Goal: Task Accomplishment & Management: Manage account settings

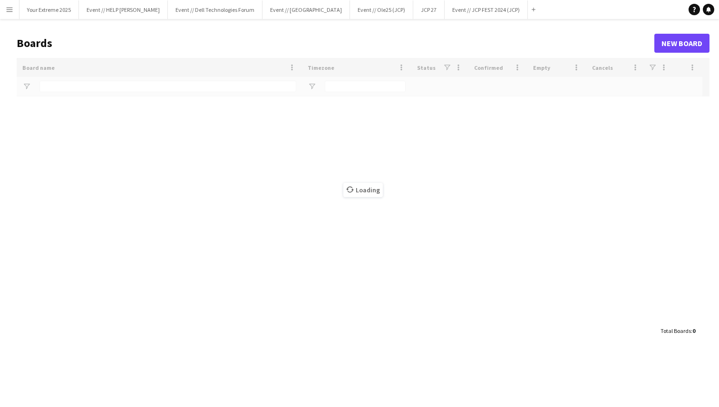
type input "***"
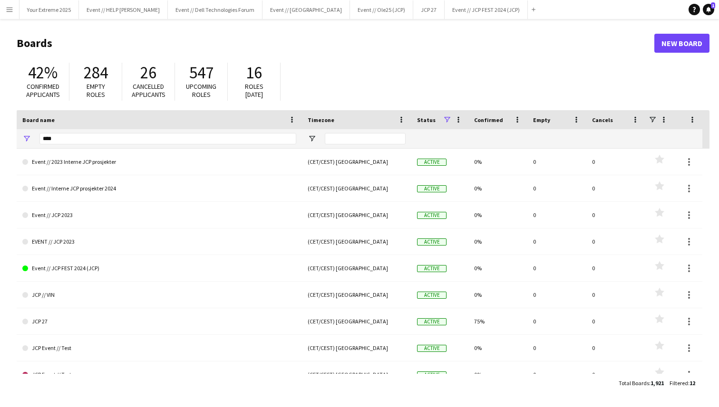
click at [217, 39] on h1 "Boards" at bounding box center [336, 43] width 638 height 14
click at [45, 8] on button "Your Extreme 2025 Close" at bounding box center [48, 9] width 59 height 19
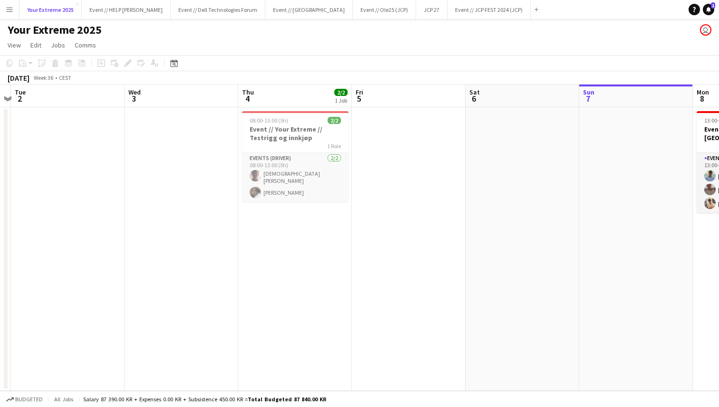
scroll to position [0, 331]
click at [290, 138] on h3 "Event // Your Extreme // Testrigg og innkjøp" at bounding box center [294, 133] width 107 height 17
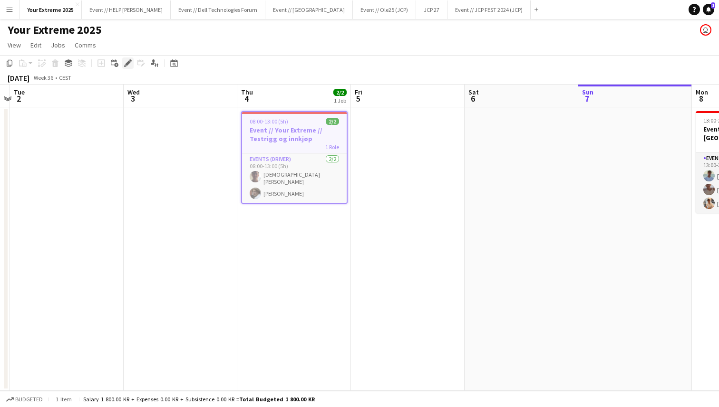
click at [127, 65] on icon at bounding box center [127, 63] width 5 height 5
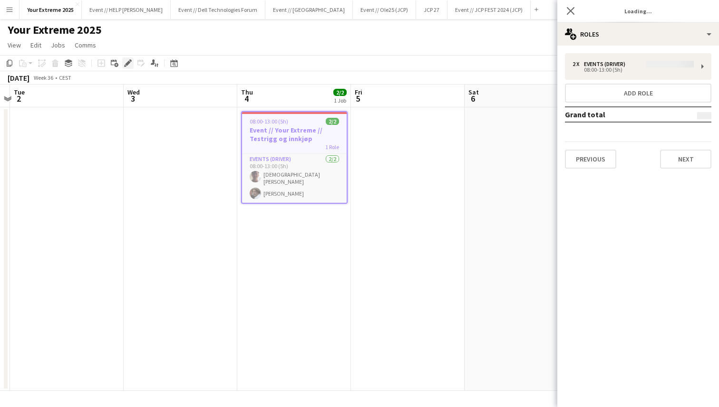
type input "**********"
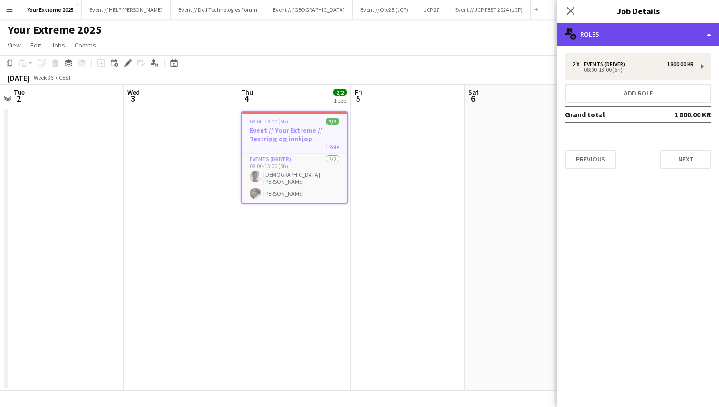
click at [676, 26] on div "multiple-users-add Roles" at bounding box center [638, 34] width 162 height 23
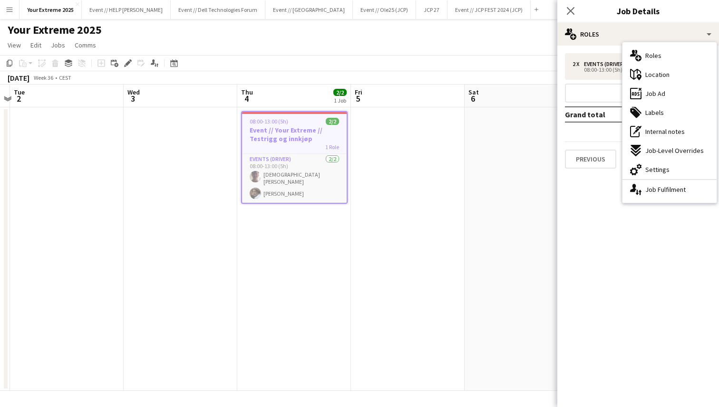
click at [613, 225] on mat-expansion-panel "pencil3 General details 2 x Events (Driver) 1 800.00 KR 08:00-13:00 (5h) Add ro…" at bounding box center [638, 227] width 162 height 362
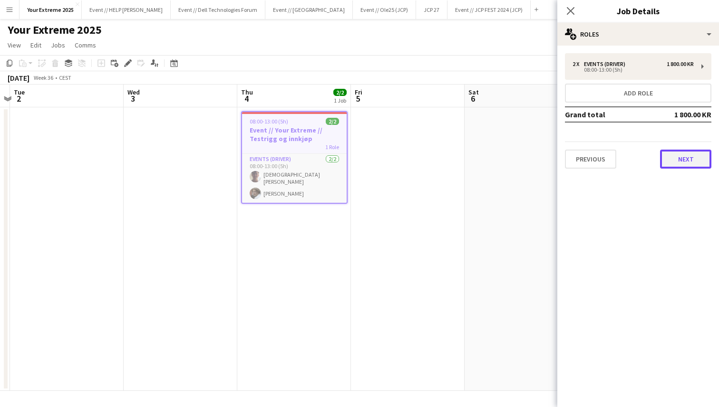
click at [683, 160] on button "Next" at bounding box center [685, 159] width 51 height 19
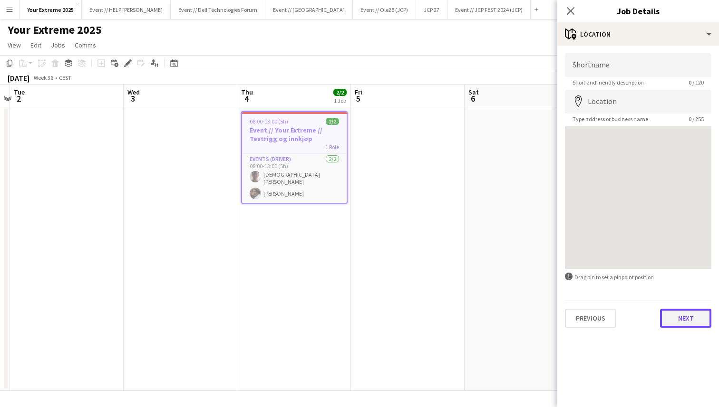
click at [681, 322] on button "Next" at bounding box center [685, 318] width 51 height 19
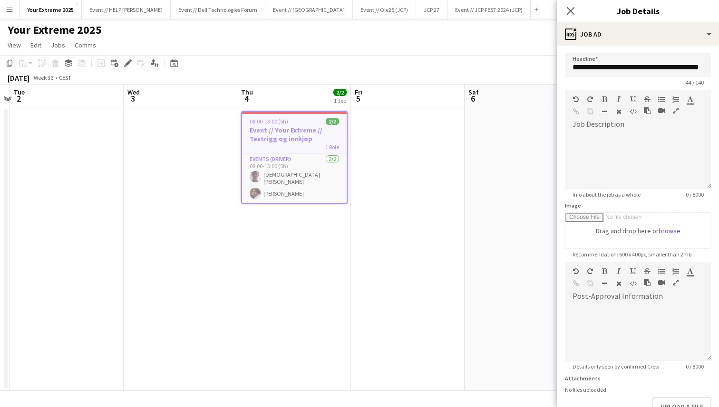
scroll to position [62, 0]
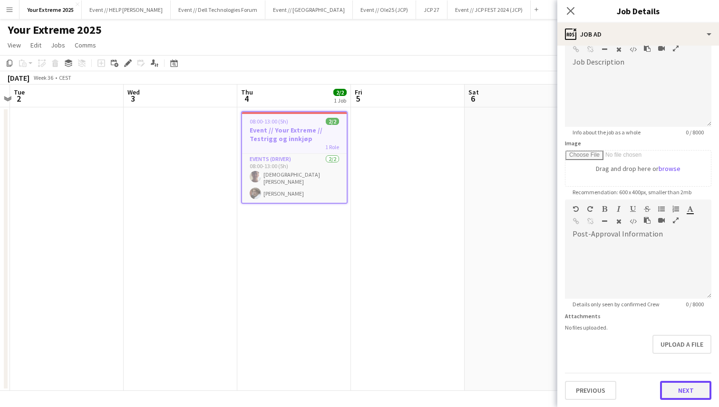
click at [674, 387] on button "Next" at bounding box center [685, 390] width 51 height 19
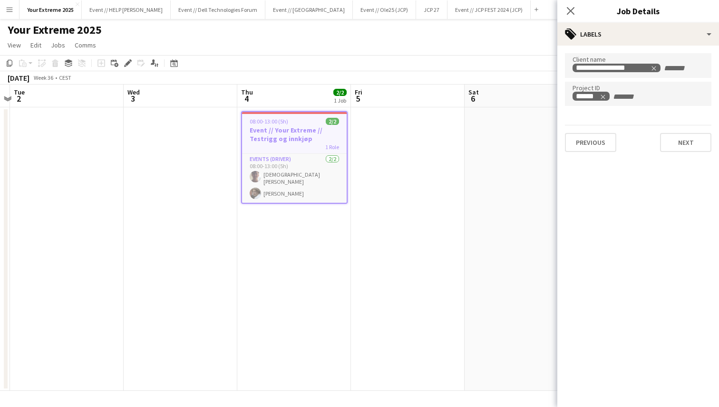
scroll to position [0, 0]
click at [677, 140] on button "Next" at bounding box center [685, 142] width 51 height 19
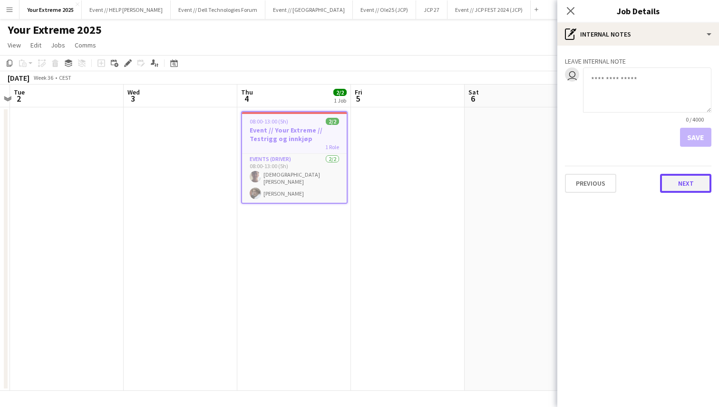
click at [687, 187] on button "Next" at bounding box center [685, 183] width 51 height 19
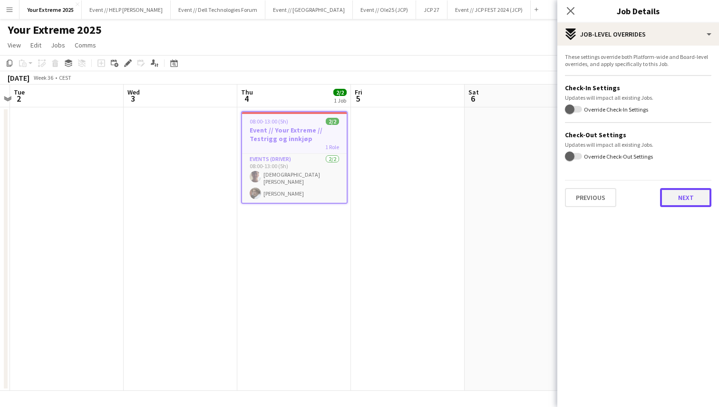
click at [689, 200] on button "Next" at bounding box center [685, 197] width 51 height 19
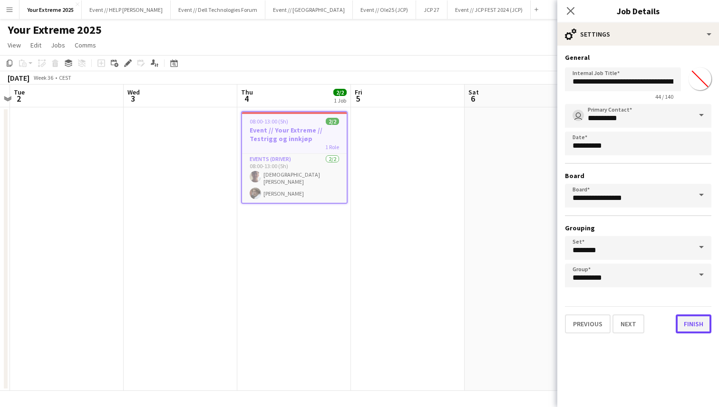
click at [691, 319] on button "Finish" at bounding box center [694, 324] width 36 height 19
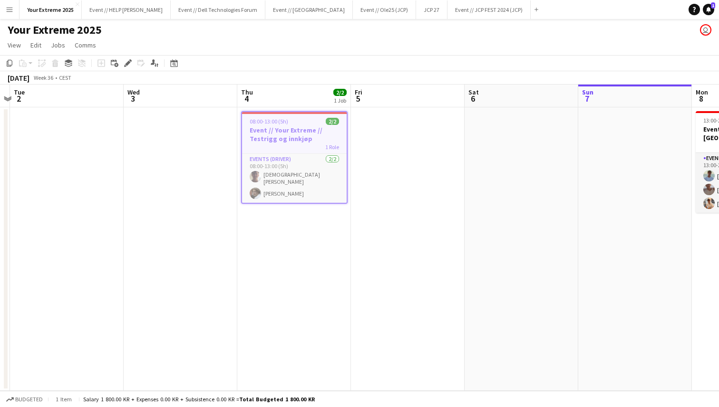
click at [595, 254] on app-date-cell at bounding box center [635, 249] width 114 height 284
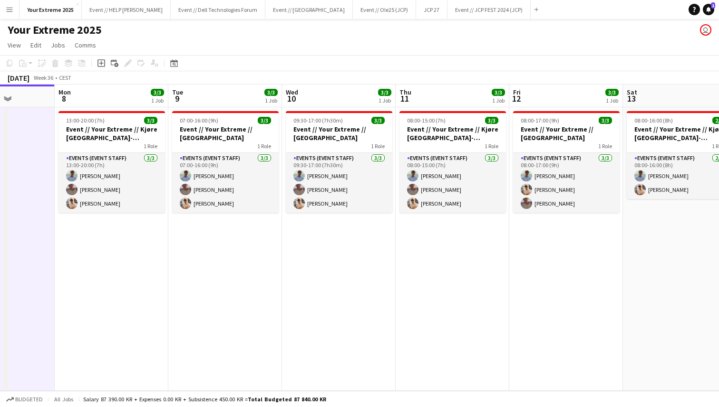
scroll to position [0, 298]
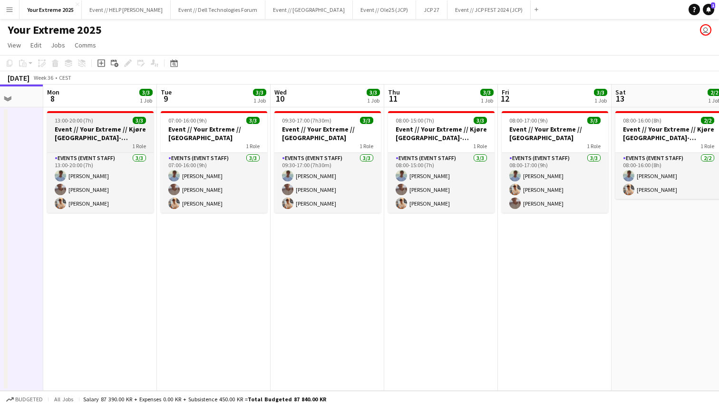
click at [108, 133] on h3 "Event // Your Extreme // Kjøre [GEOGRAPHIC_DATA]-[GEOGRAPHIC_DATA]" at bounding box center [100, 133] width 107 height 17
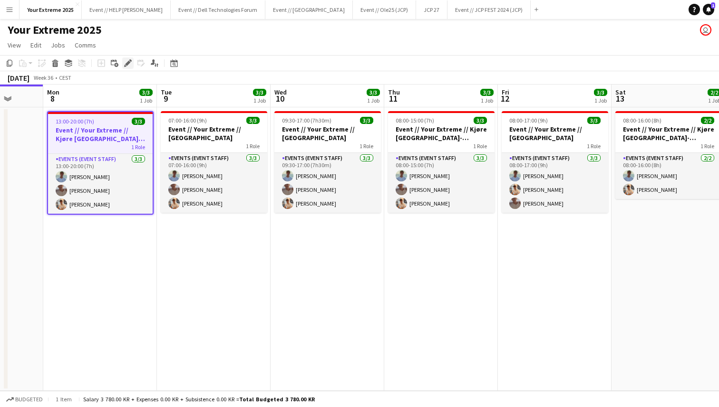
click at [128, 64] on icon at bounding box center [127, 63] width 5 height 5
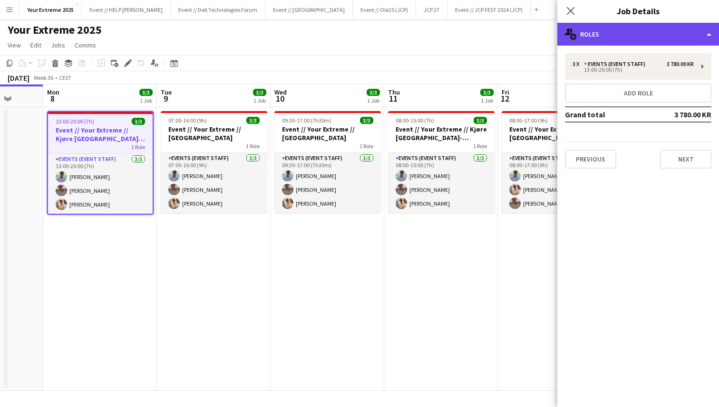
click at [691, 29] on div "multiple-users-add Roles" at bounding box center [638, 34] width 162 height 23
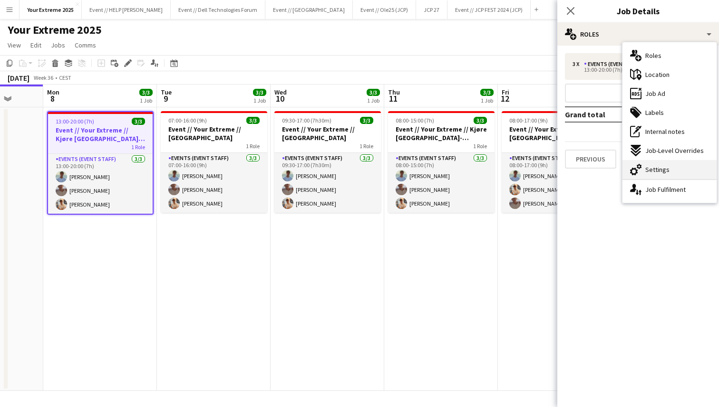
click at [672, 170] on div "cog-double-3 Settings" at bounding box center [669, 169] width 94 height 19
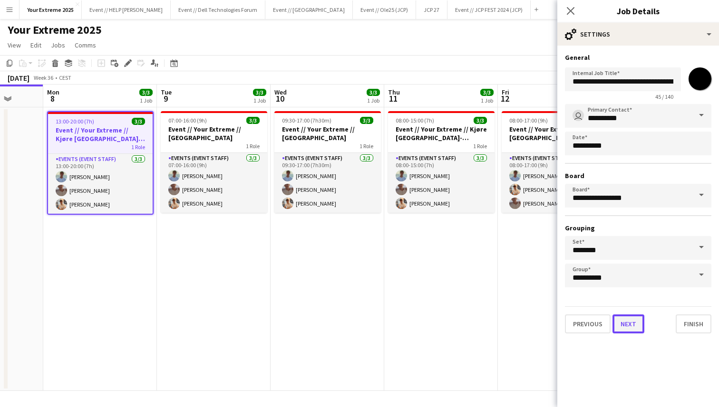
click at [626, 325] on button "Next" at bounding box center [628, 324] width 32 height 19
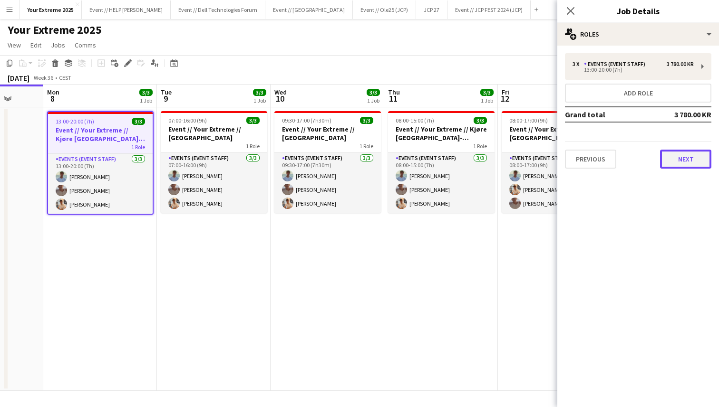
click at [683, 159] on button "Next" at bounding box center [685, 159] width 51 height 19
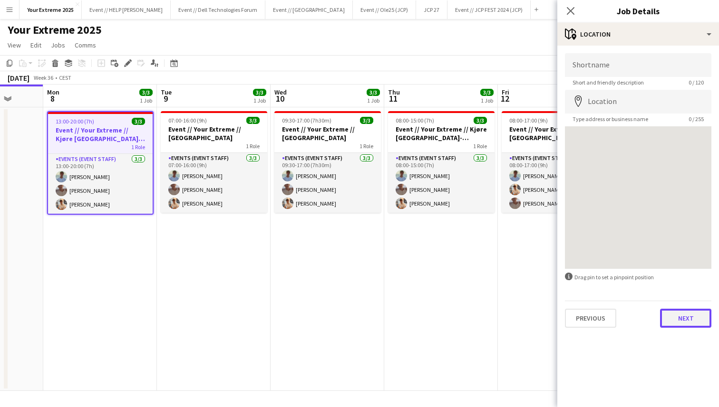
click at [684, 316] on button "Next" at bounding box center [685, 318] width 51 height 19
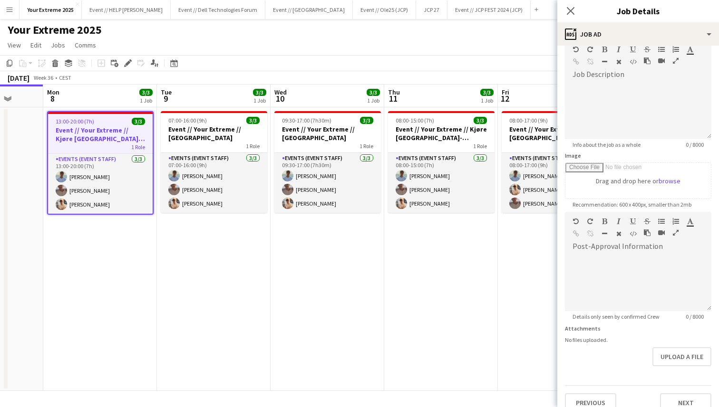
scroll to position [62, 0]
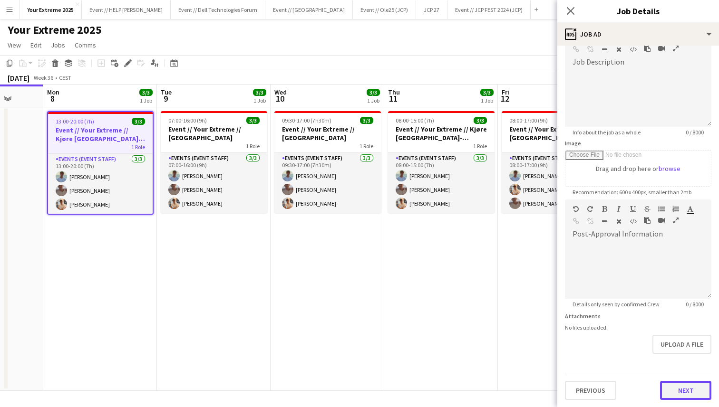
click at [676, 394] on button "Next" at bounding box center [685, 390] width 51 height 19
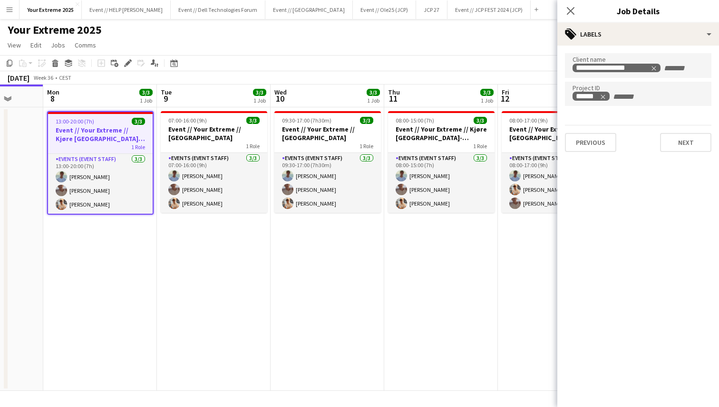
scroll to position [0, 0]
click at [207, 125] on h3 "Event // Your Extreme // [GEOGRAPHIC_DATA]" at bounding box center [214, 133] width 107 height 17
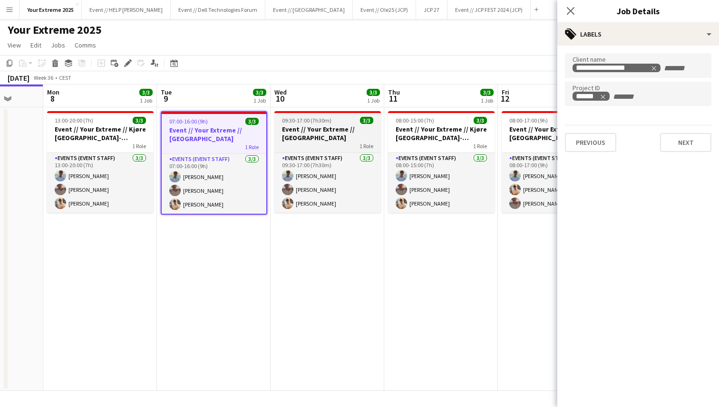
click at [326, 131] on h3 "Event // Your Extreme // [GEOGRAPHIC_DATA]" at bounding box center [327, 133] width 107 height 17
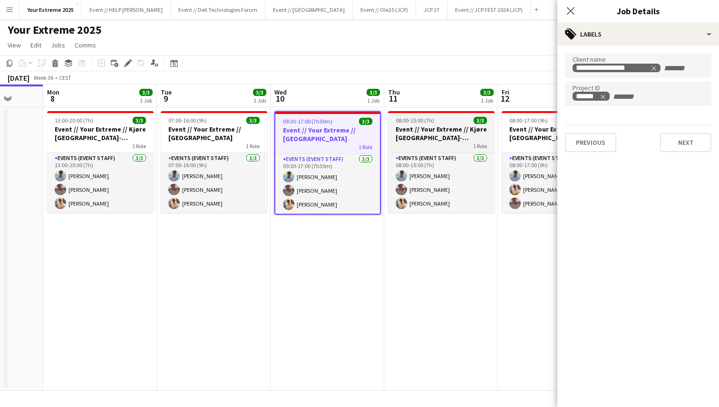
click at [432, 128] on h3 "Event // Your Extreme // Kjøre [GEOGRAPHIC_DATA]-[GEOGRAPHIC_DATA]" at bounding box center [441, 133] width 107 height 17
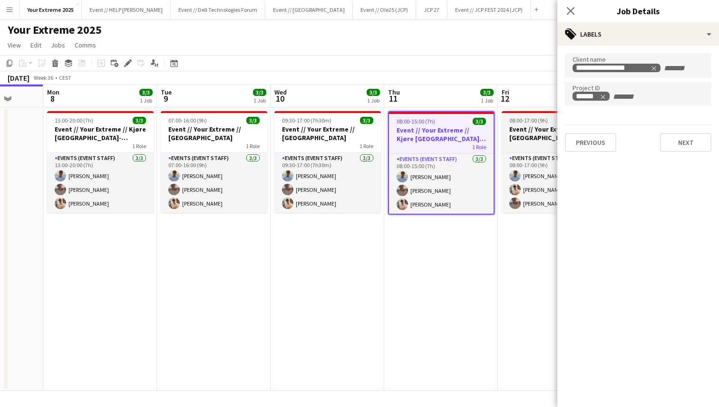
click at [525, 133] on h3 "Event // Your Extreme // [GEOGRAPHIC_DATA]" at bounding box center [555, 133] width 107 height 17
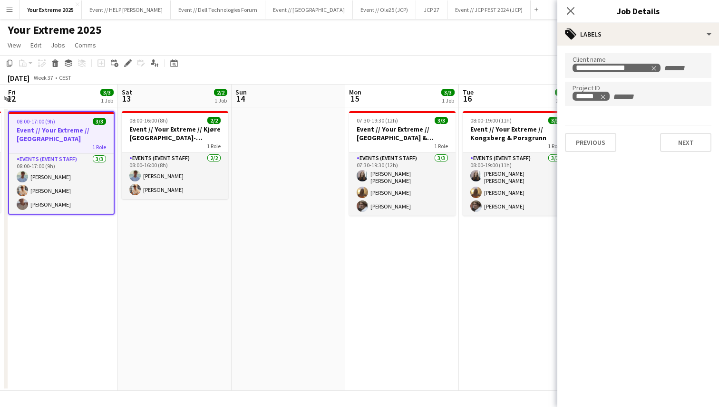
scroll to position [0, 351]
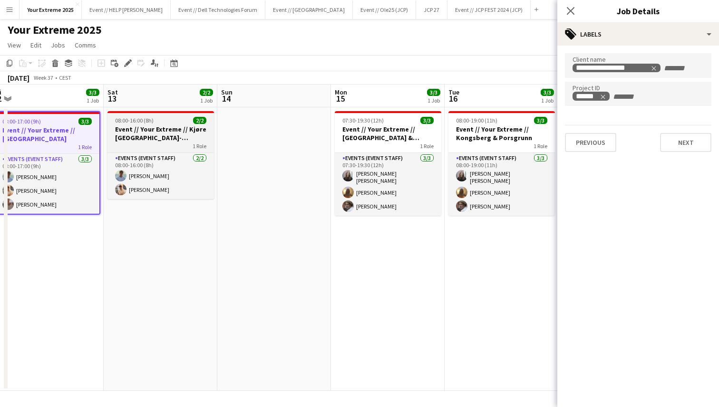
click at [174, 125] on h3 "Event // Your Extreme // Kjøre [GEOGRAPHIC_DATA]-[GEOGRAPHIC_DATA]" at bounding box center [160, 133] width 107 height 17
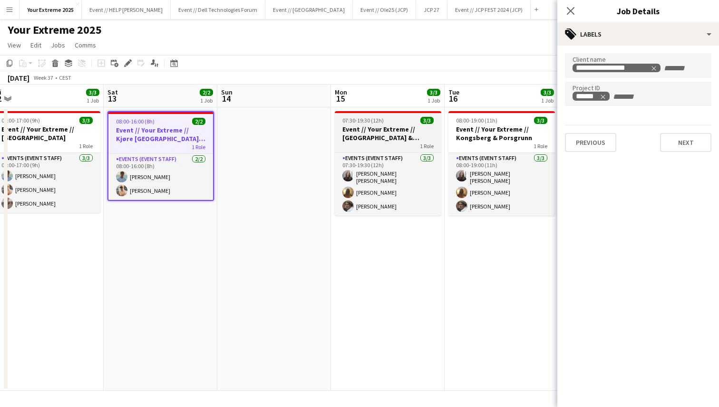
click at [386, 126] on h3 "Event // Your Extreme // [GEOGRAPHIC_DATA] & [GEOGRAPHIC_DATA]" at bounding box center [388, 133] width 107 height 17
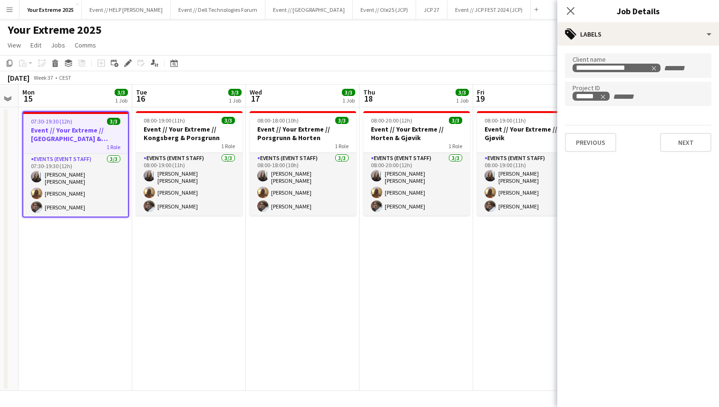
scroll to position [0, 440]
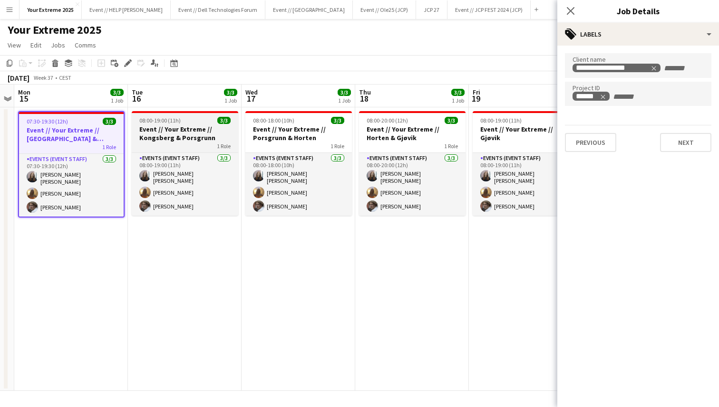
click at [192, 138] on h3 "Event // Your Extreme // Kongsberg & Porsgrunn" at bounding box center [185, 133] width 107 height 17
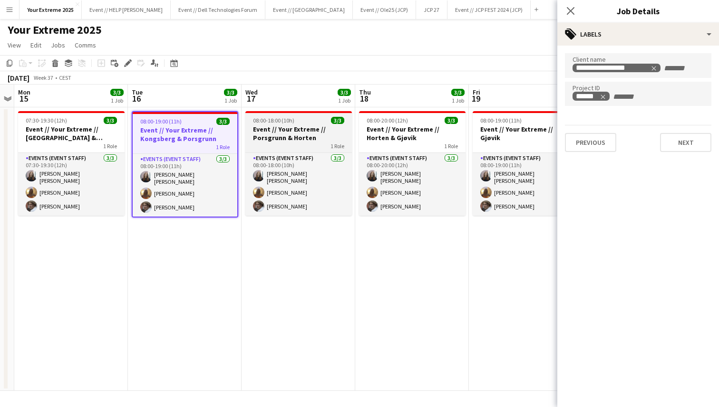
click at [305, 133] on h3 "Event // Your Extreme // Porsgrunn & Horten" at bounding box center [298, 133] width 107 height 17
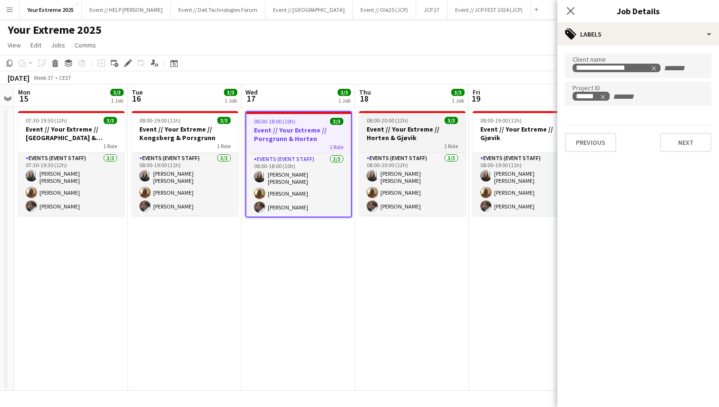
click at [389, 125] on h3 "Event // Your Extreme // Horten & Gjøvik" at bounding box center [412, 133] width 107 height 17
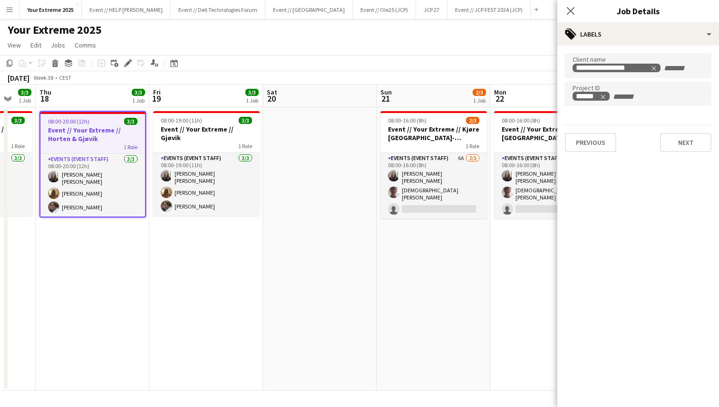
scroll to position [0, 312]
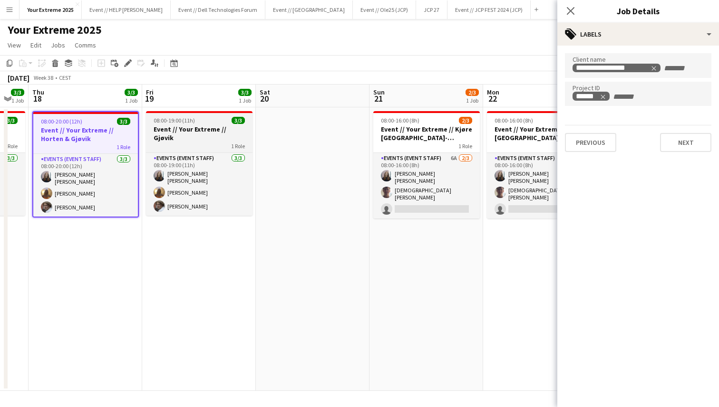
click at [213, 129] on h3 "Event // Your Extreme // Gjøvik" at bounding box center [199, 133] width 107 height 17
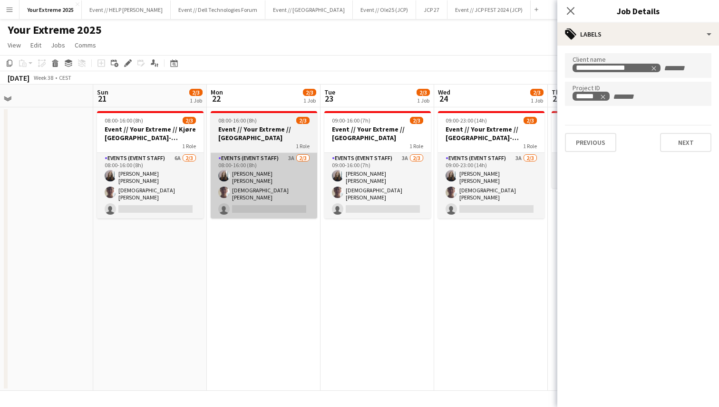
scroll to position [0, 363]
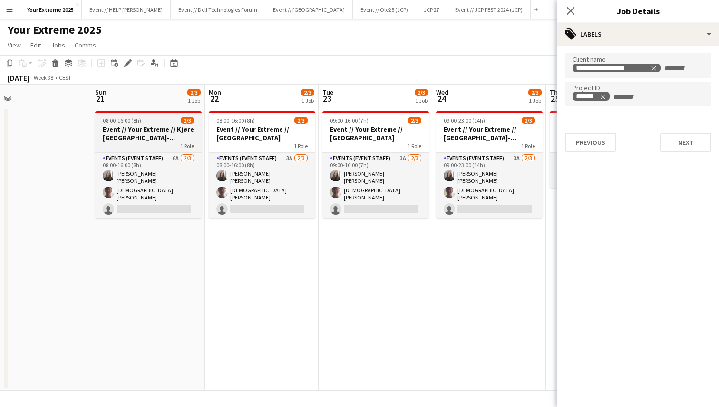
click at [157, 136] on h3 "Event // Your Extreme // Kjøre [GEOGRAPHIC_DATA]-[GEOGRAPHIC_DATA]" at bounding box center [148, 133] width 107 height 17
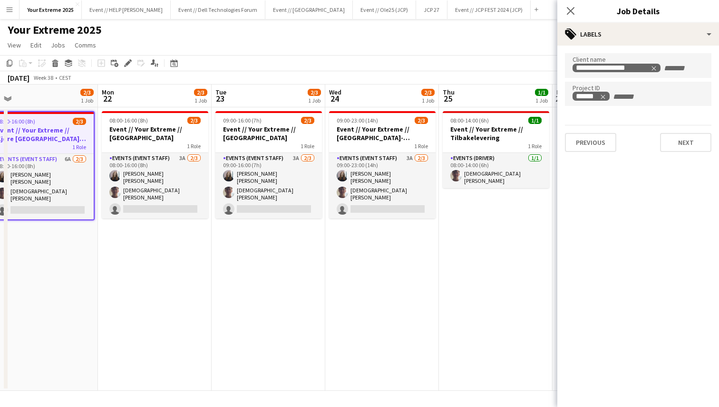
scroll to position [0, 245]
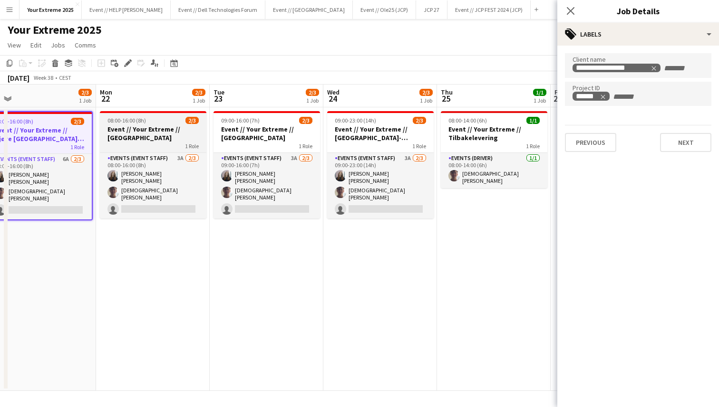
click at [151, 138] on h3 "Event // Your Extreme // [GEOGRAPHIC_DATA]" at bounding box center [153, 133] width 107 height 17
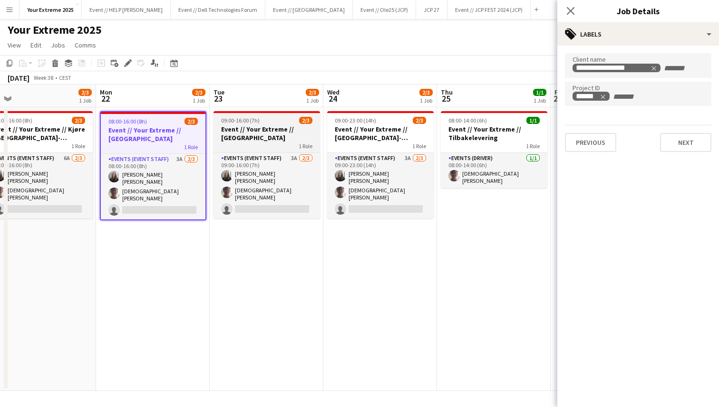
click at [257, 131] on h3 "Event // Your Extreme // [GEOGRAPHIC_DATA]" at bounding box center [266, 133] width 107 height 17
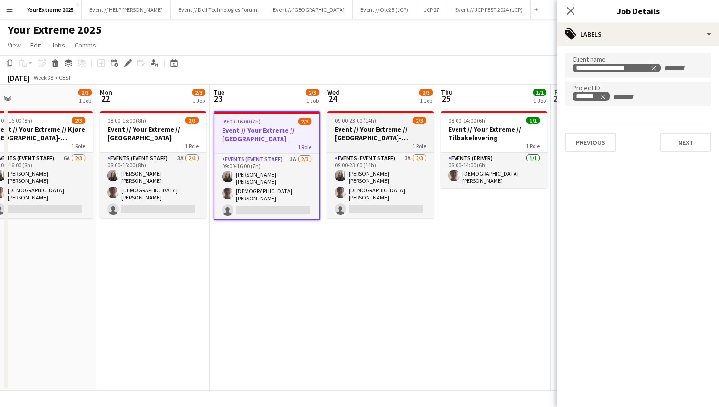
click at [387, 133] on h3 "Event // Your Extreme // [GEOGRAPHIC_DATA]-[GEOGRAPHIC_DATA]" at bounding box center [380, 133] width 107 height 17
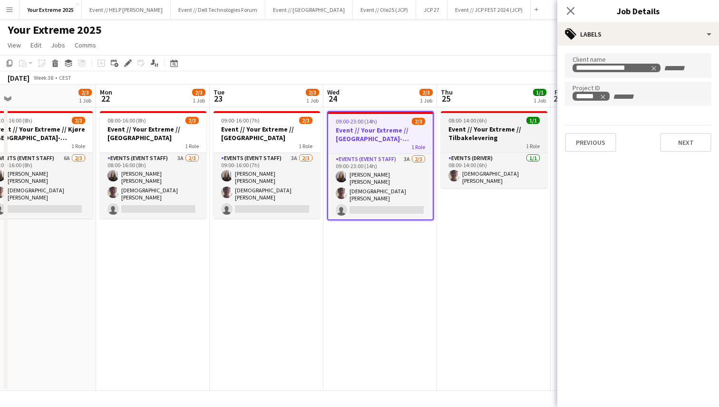
click at [480, 122] on span "08:00-14:00 (6h)" at bounding box center [467, 120] width 39 height 7
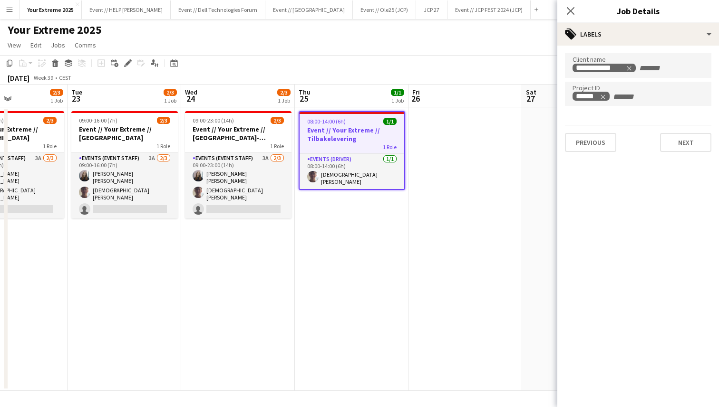
scroll to position [0, 389]
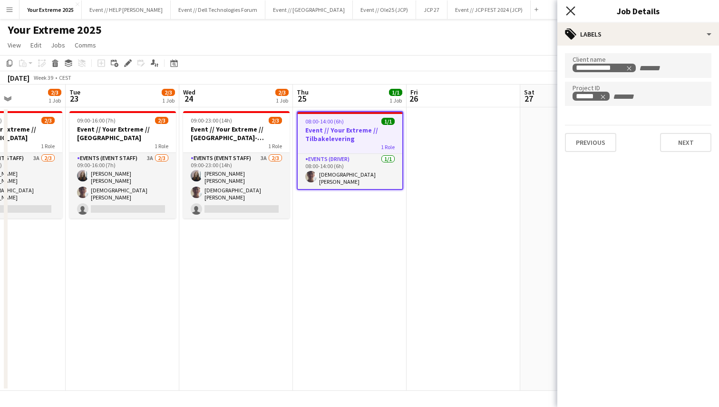
click at [570, 11] on icon at bounding box center [570, 10] width 9 height 9
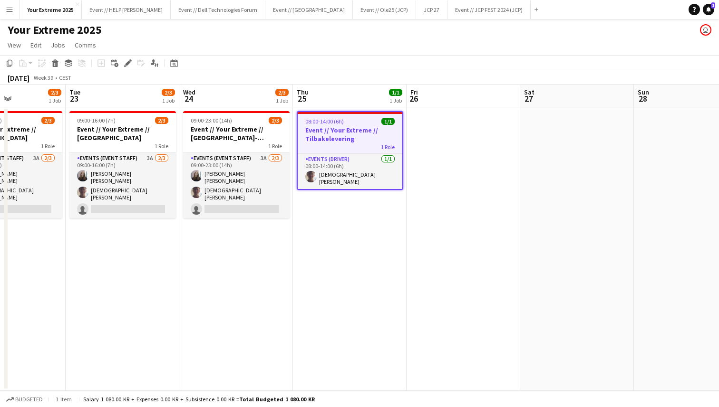
click at [426, 267] on app-date-cell at bounding box center [464, 249] width 114 height 284
